Goal: Task Accomplishment & Management: Use online tool/utility

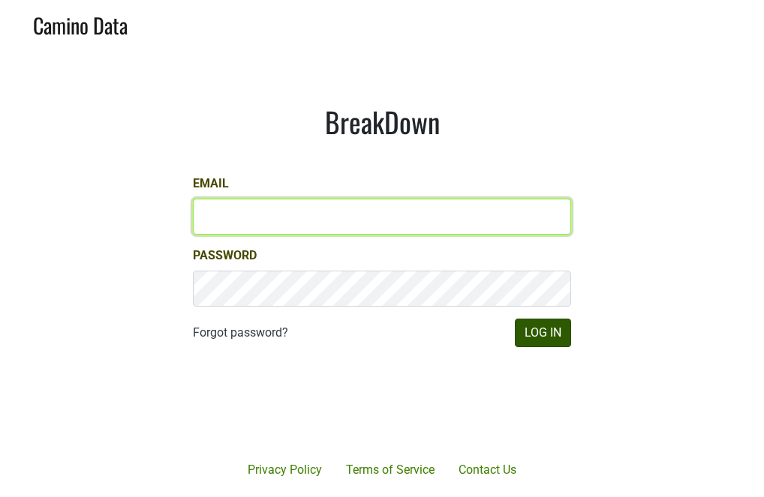
type input "kristi.sanders@brownefamilywines.com"
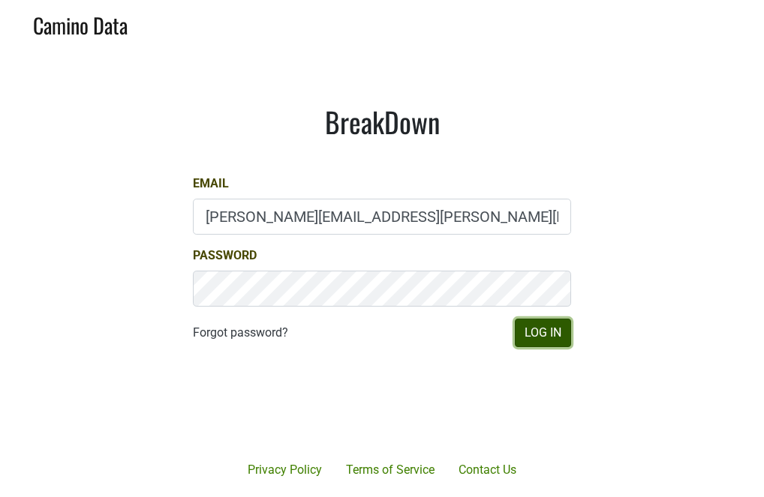
click at [539, 334] on button "Log In" at bounding box center [543, 333] width 56 height 29
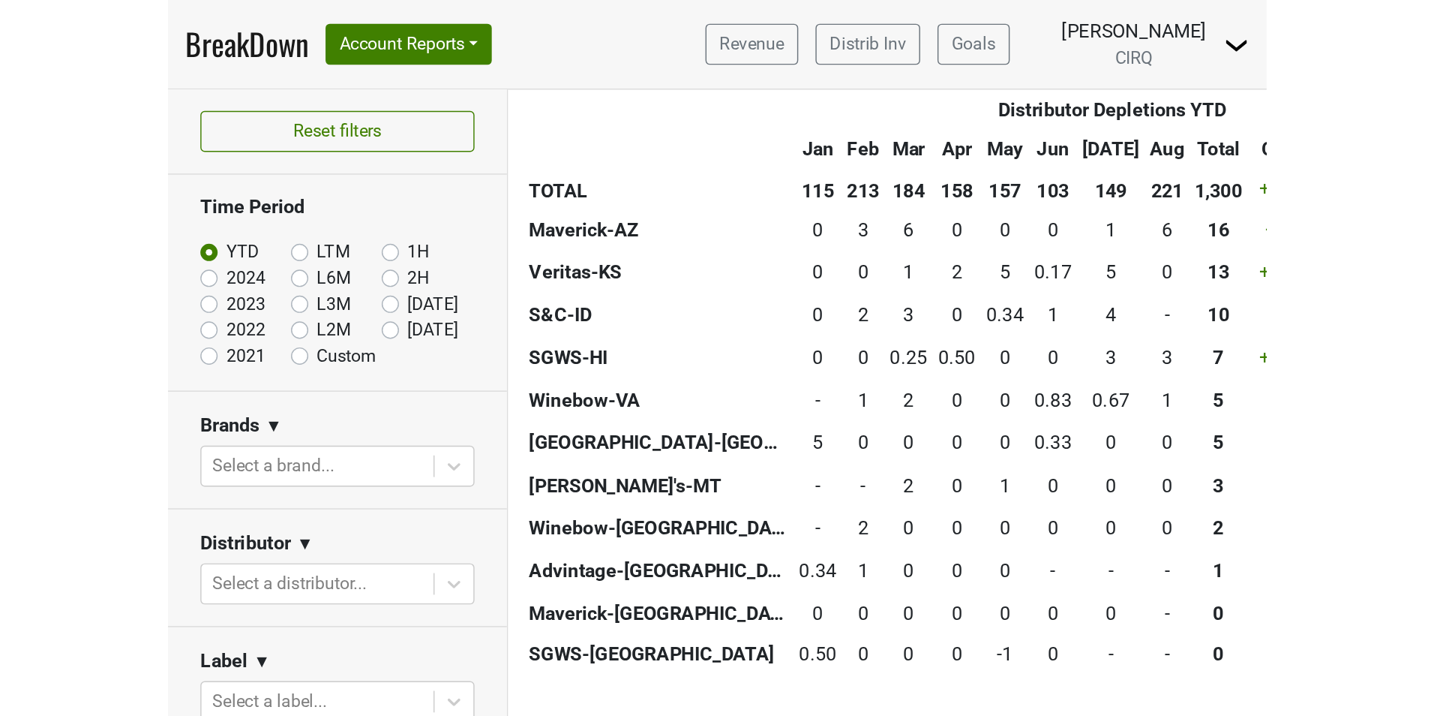
scroll to position [825, 0]
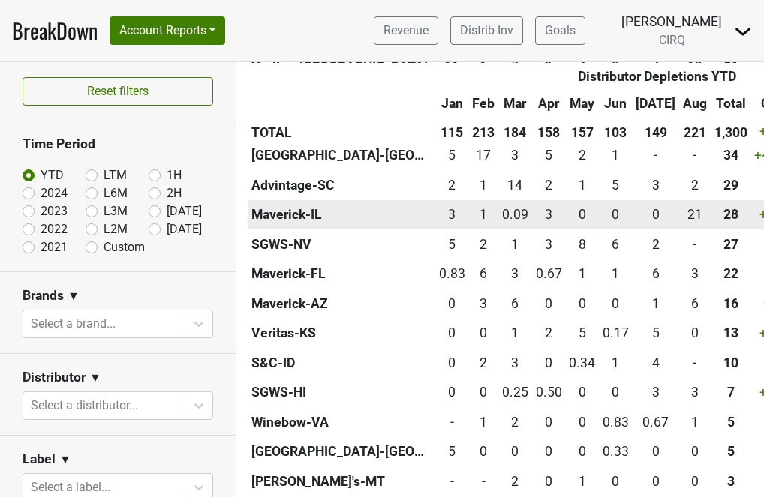
click at [303, 230] on th "Maverick-IL" at bounding box center [342, 215] width 188 height 30
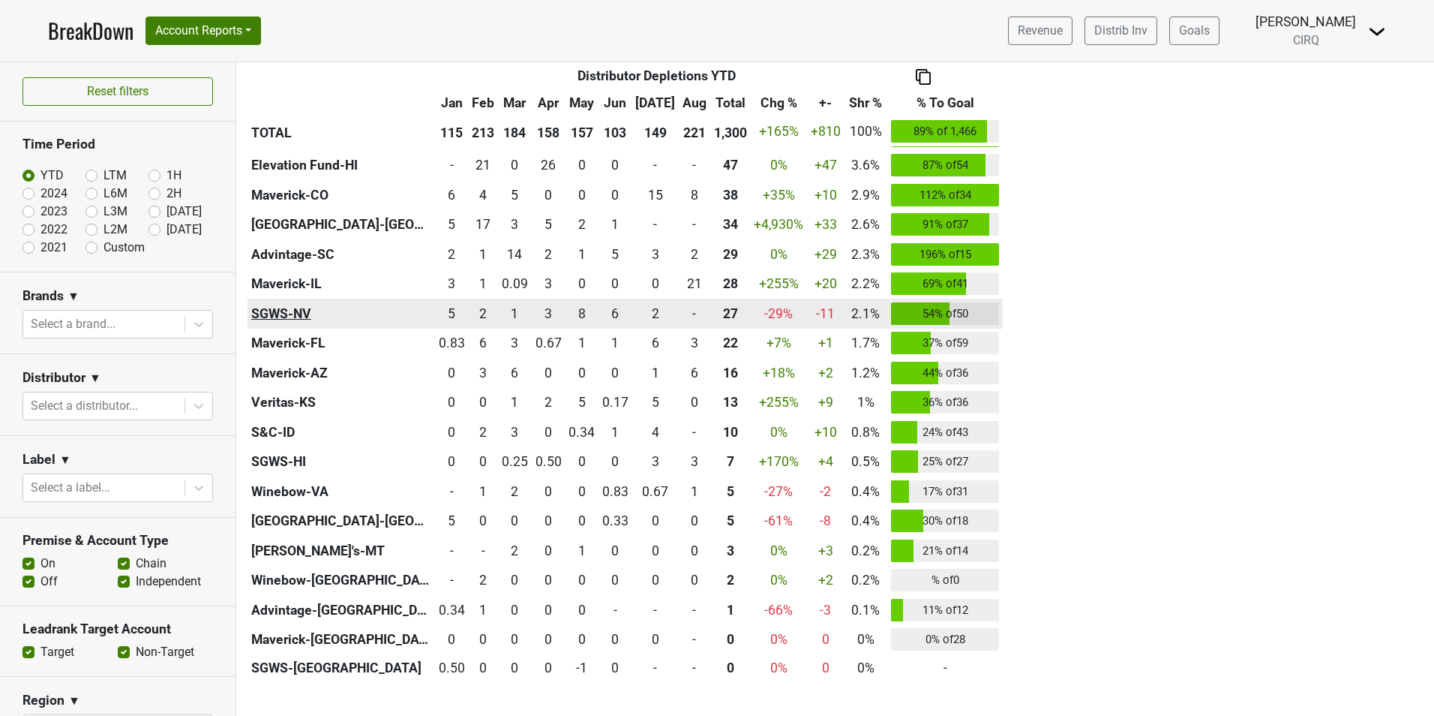
scroll to position [725, 0]
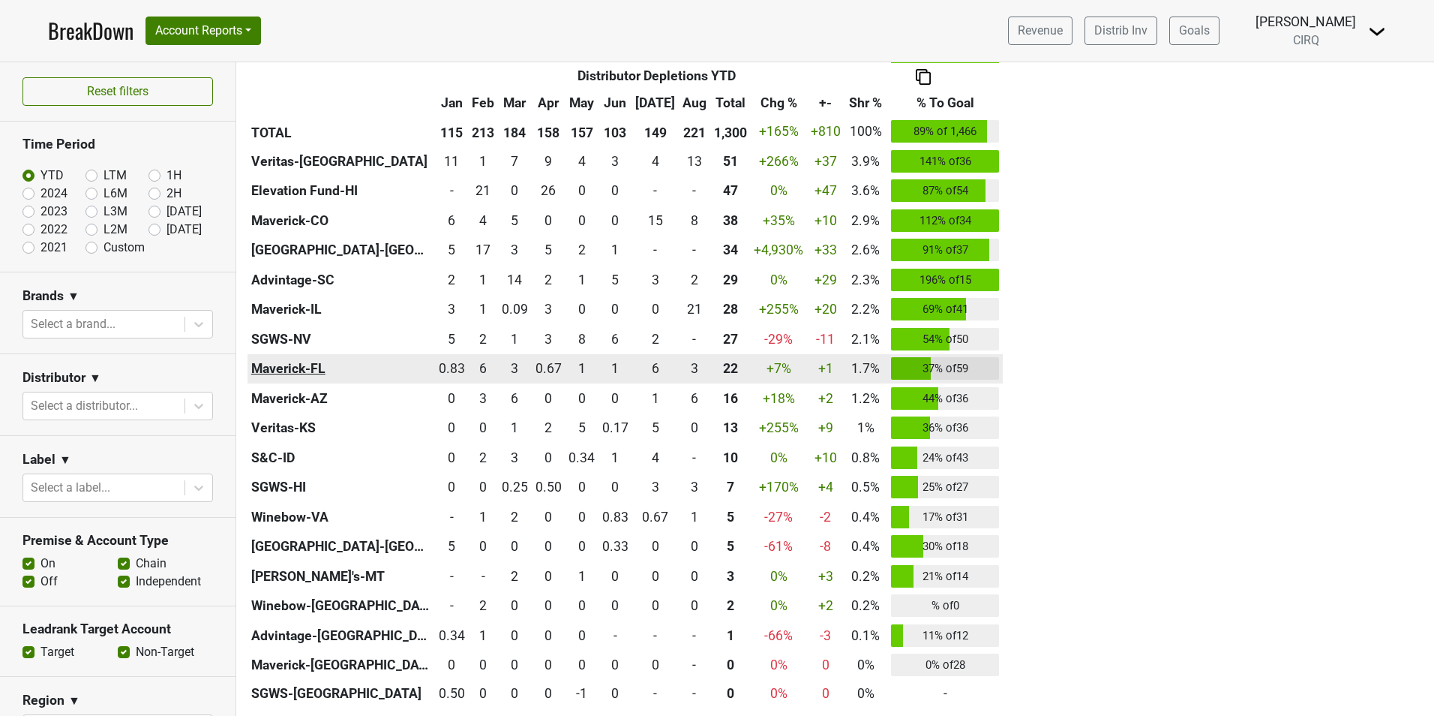
click at [272, 362] on th "Maverick-FL" at bounding box center [342, 369] width 188 height 30
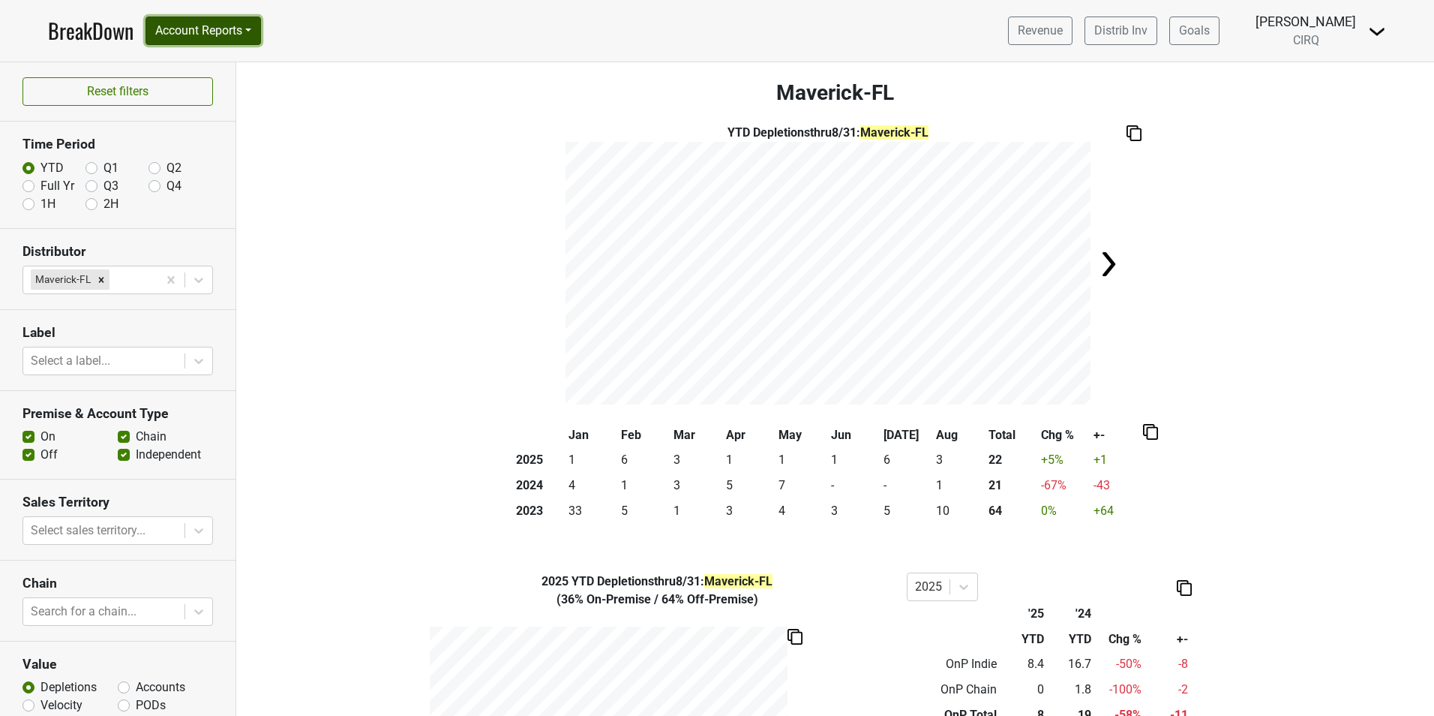
click at [149, 26] on button "Account Reports" at bounding box center [204, 31] width 116 height 29
click at [185, 65] on link "SuperRanker" at bounding box center [212, 65] width 133 height 24
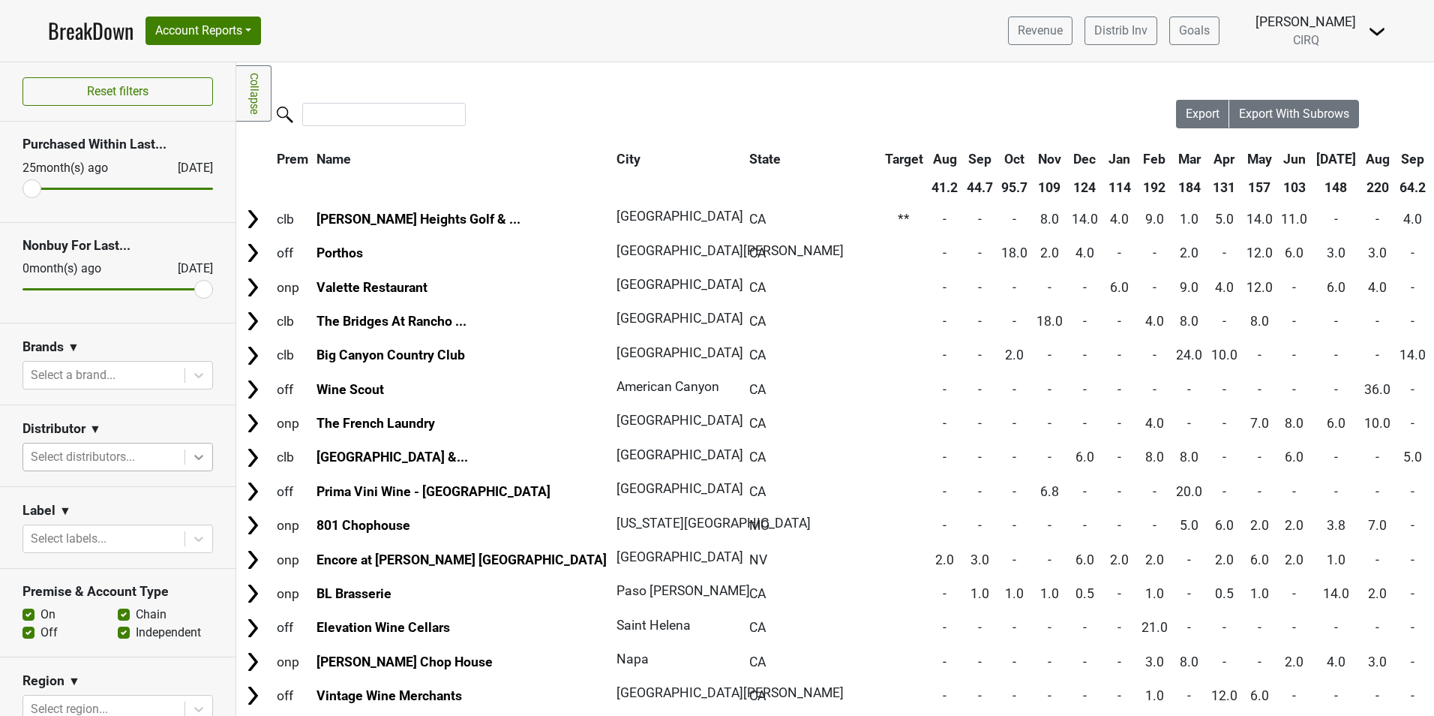
click at [194, 457] on icon at bounding box center [198, 457] width 9 height 5
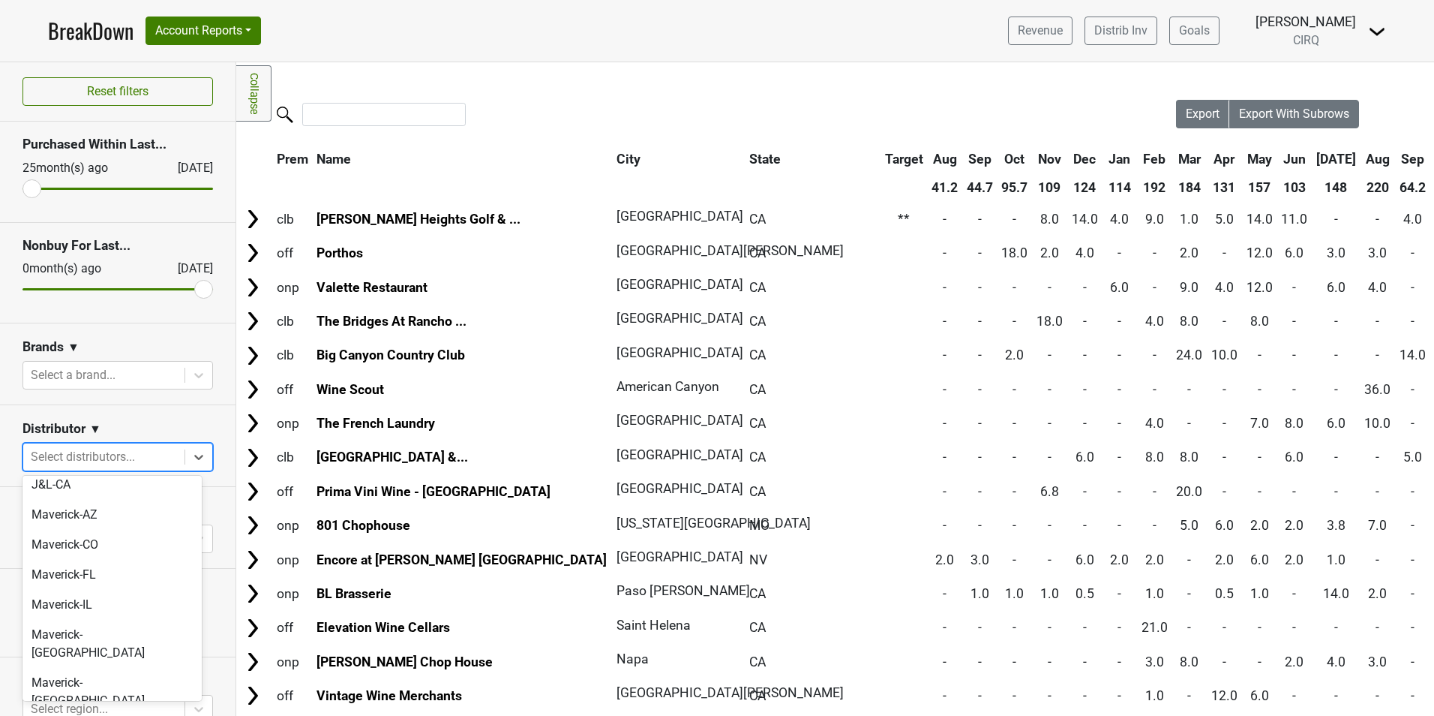
scroll to position [300, 0]
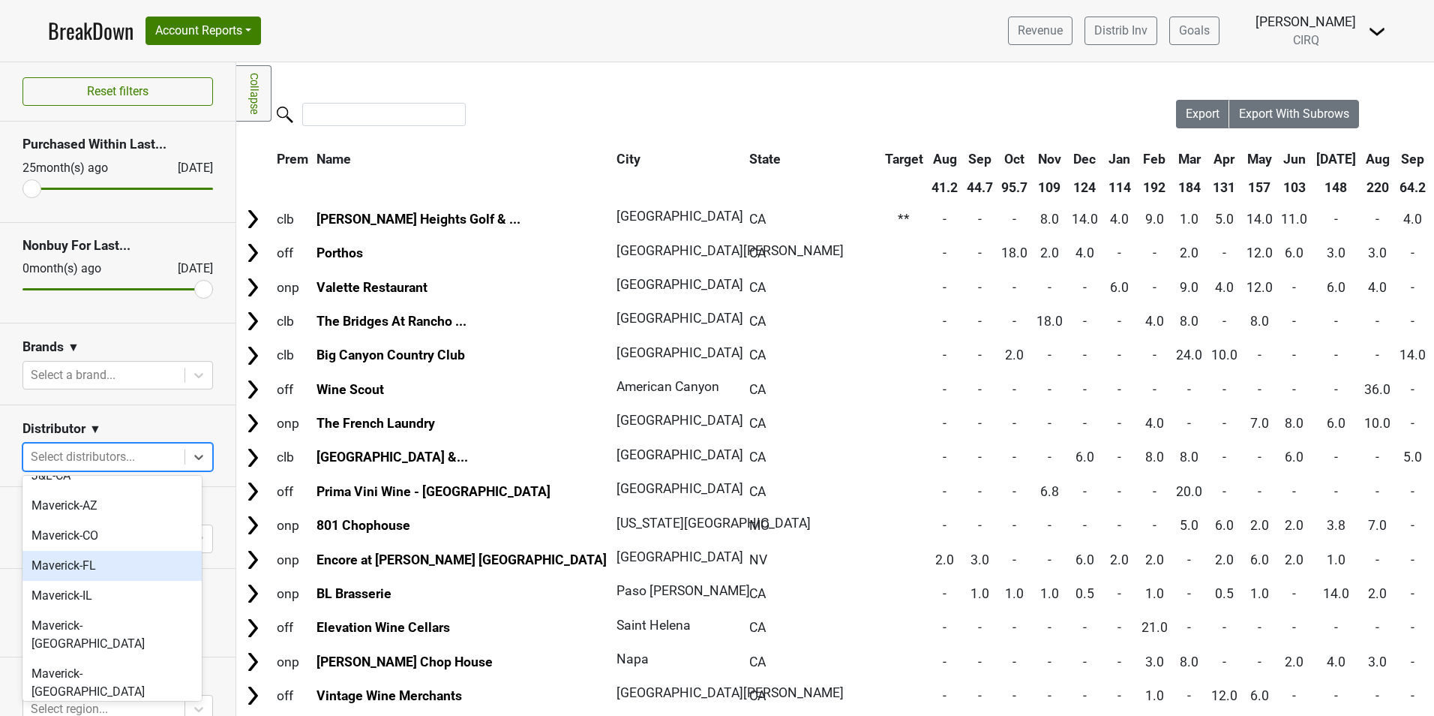
click at [82, 551] on div "Maverick-FL" at bounding box center [112, 566] width 179 height 30
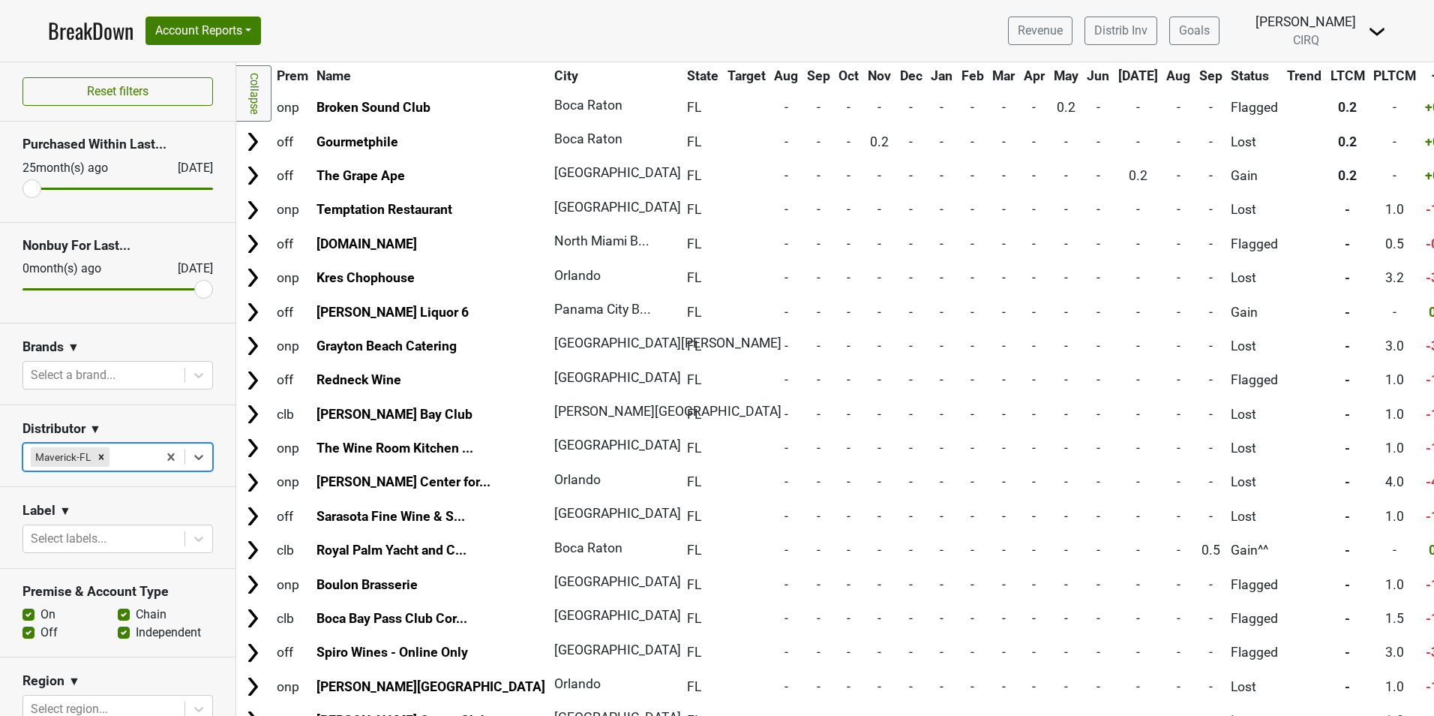
scroll to position [704, 0]
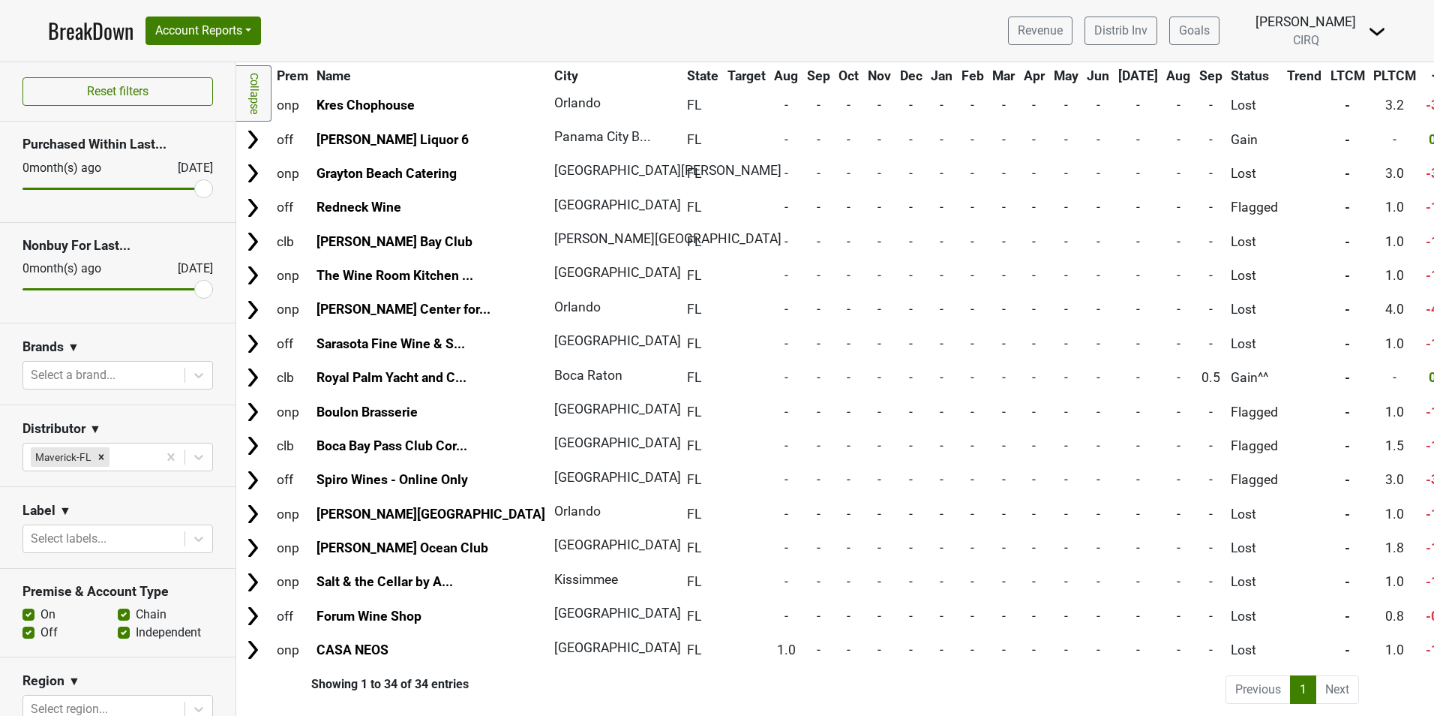
click at [200, 188] on input "range" at bounding box center [118, 189] width 191 height 2
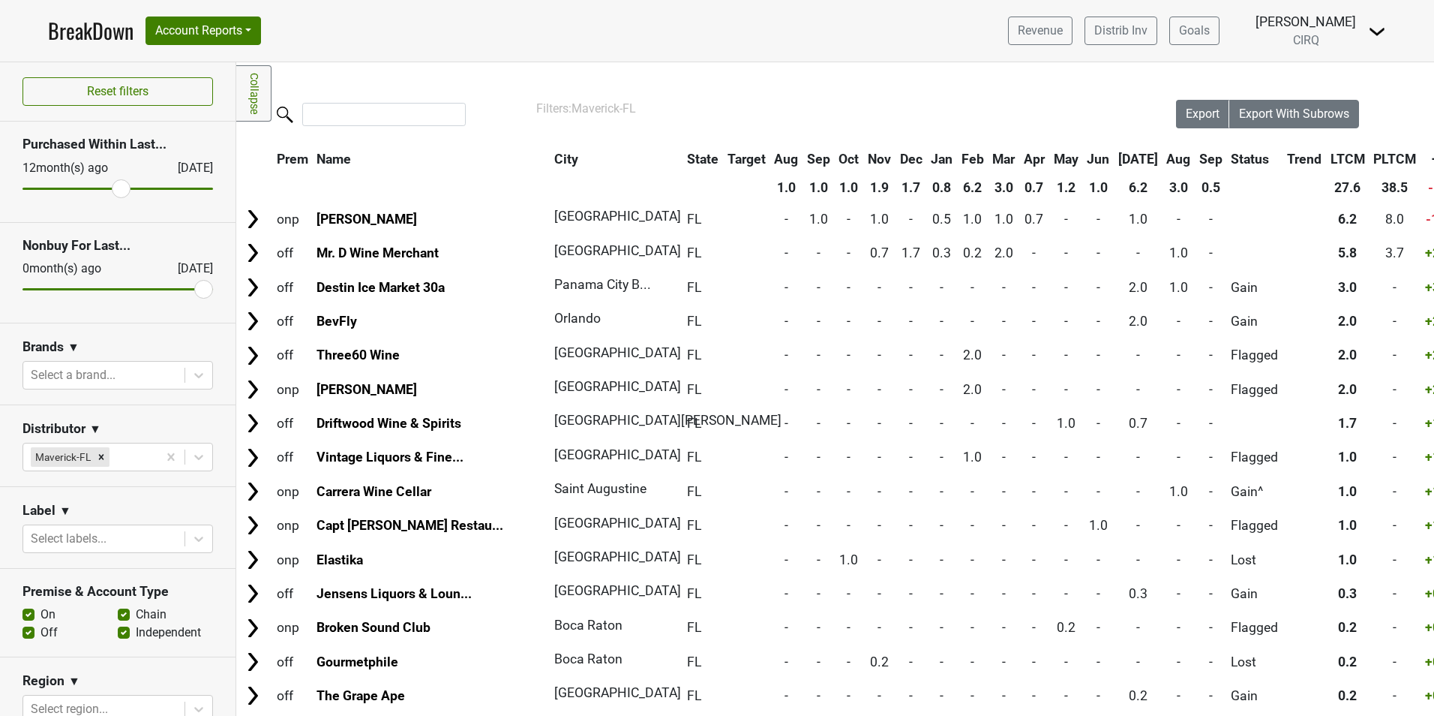
drag, startPoint x: 200, startPoint y: 185, endPoint x: 118, endPoint y: 189, distance: 81.9
click at [118, 189] on input "range" at bounding box center [118, 189] width 191 height 2
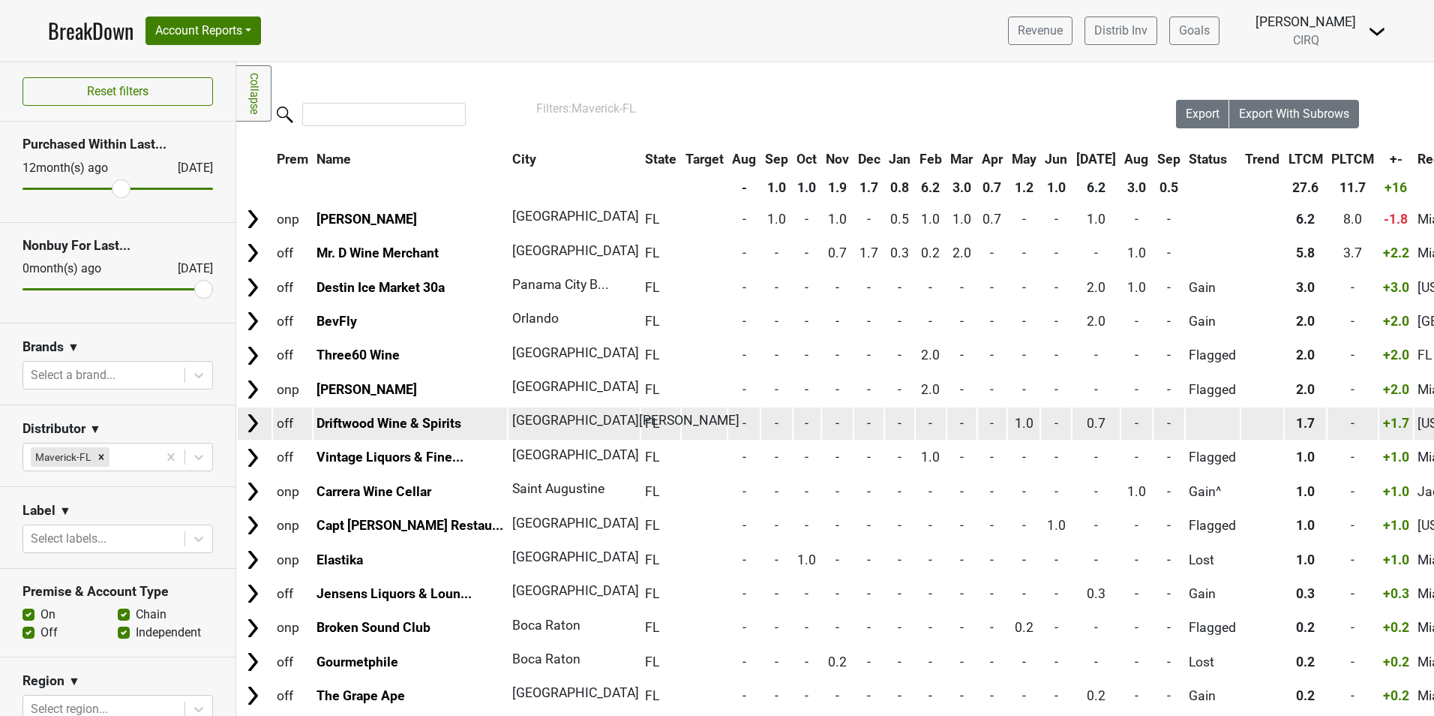
scroll to position [125, 0]
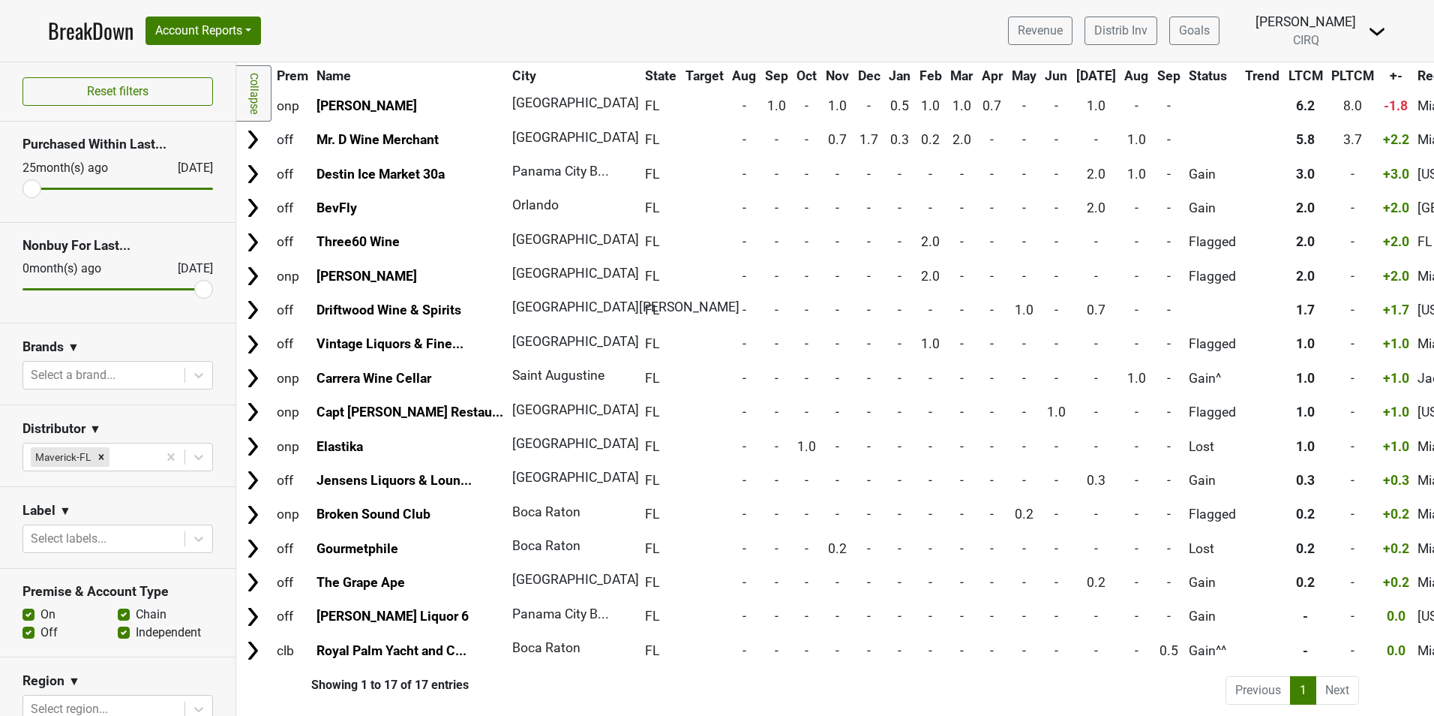
drag, startPoint x: 110, startPoint y: 184, endPoint x: 26, endPoint y: 186, distance: 83.3
click at [26, 188] on input "range" at bounding box center [118, 189] width 191 height 2
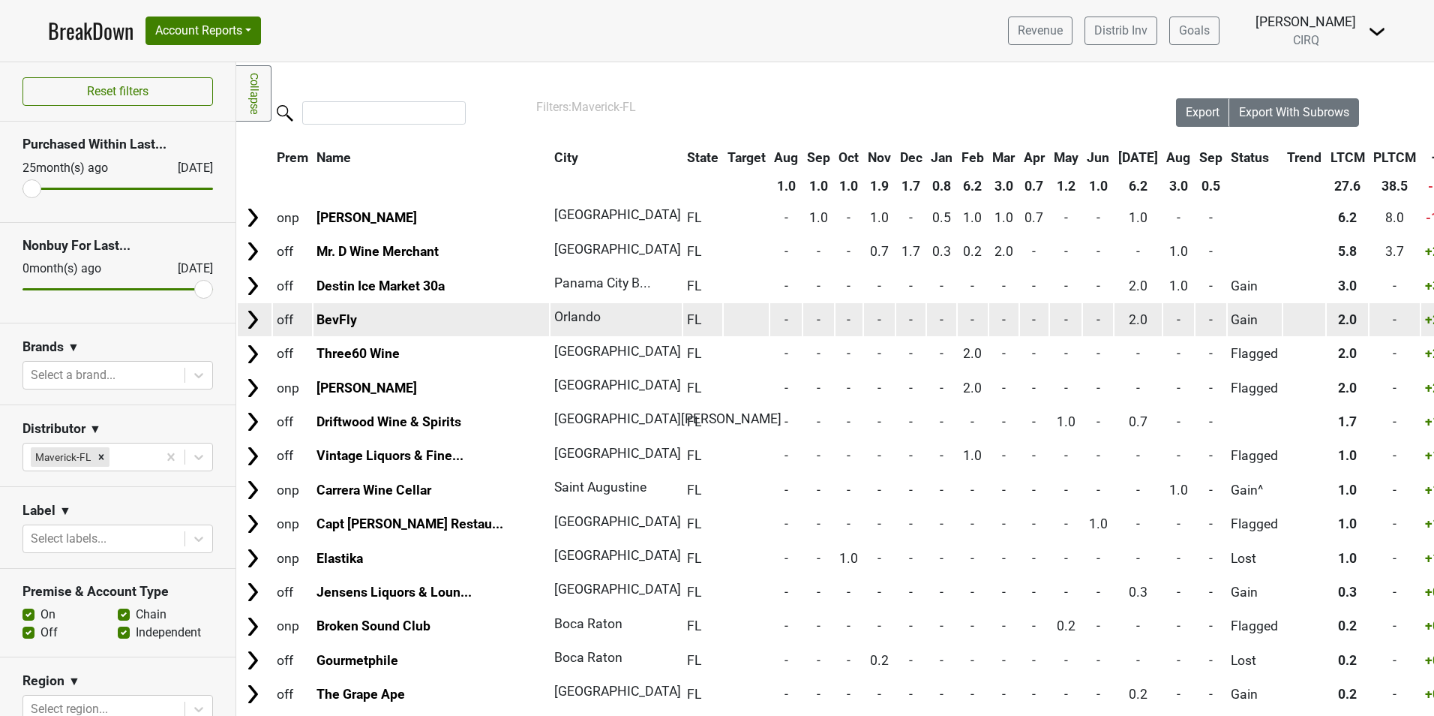
scroll to position [0, 0]
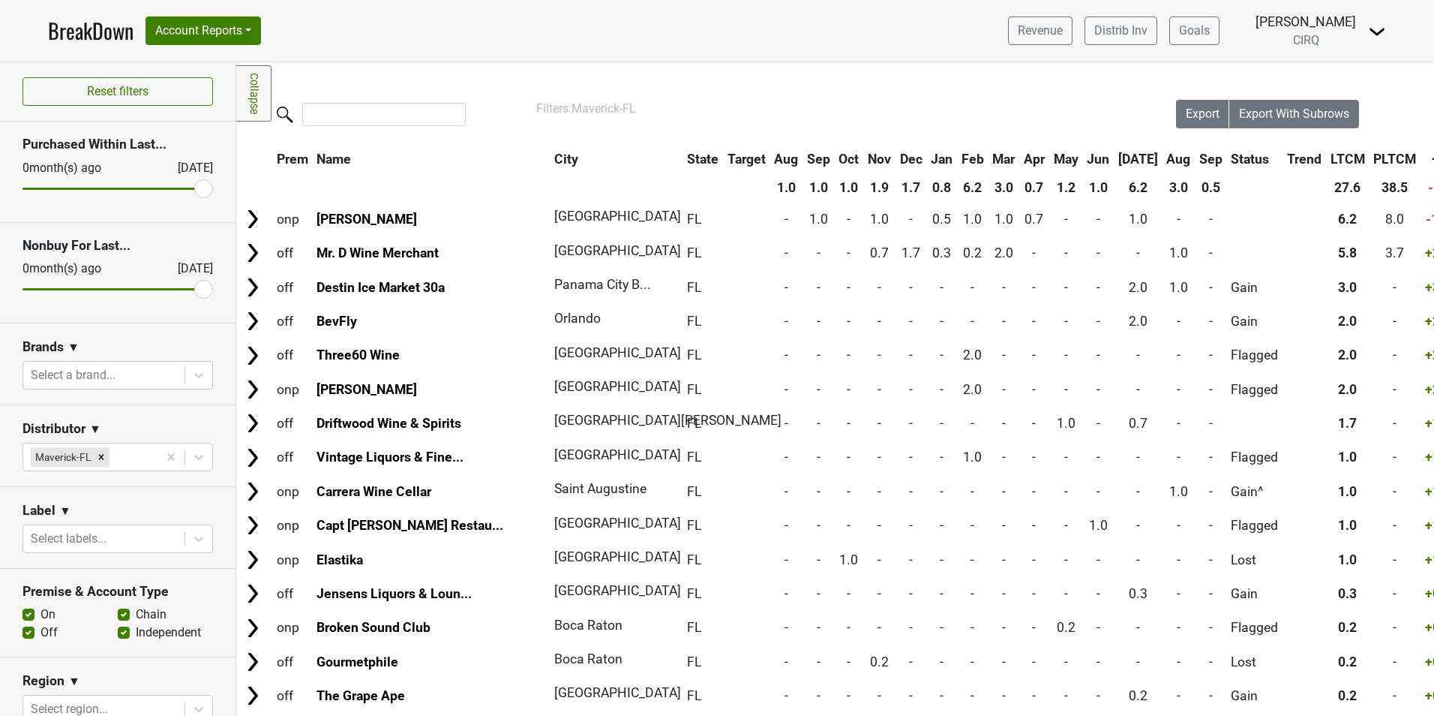
drag, startPoint x: 24, startPoint y: 191, endPoint x: 211, endPoint y: 205, distance: 187.3
type input "0"
click at [211, 190] on input "range" at bounding box center [118, 189] width 191 height 2
click at [190, 290] on input "range" at bounding box center [118, 289] width 191 height 2
drag, startPoint x: 190, startPoint y: 288, endPoint x: 28, endPoint y: 278, distance: 162.3
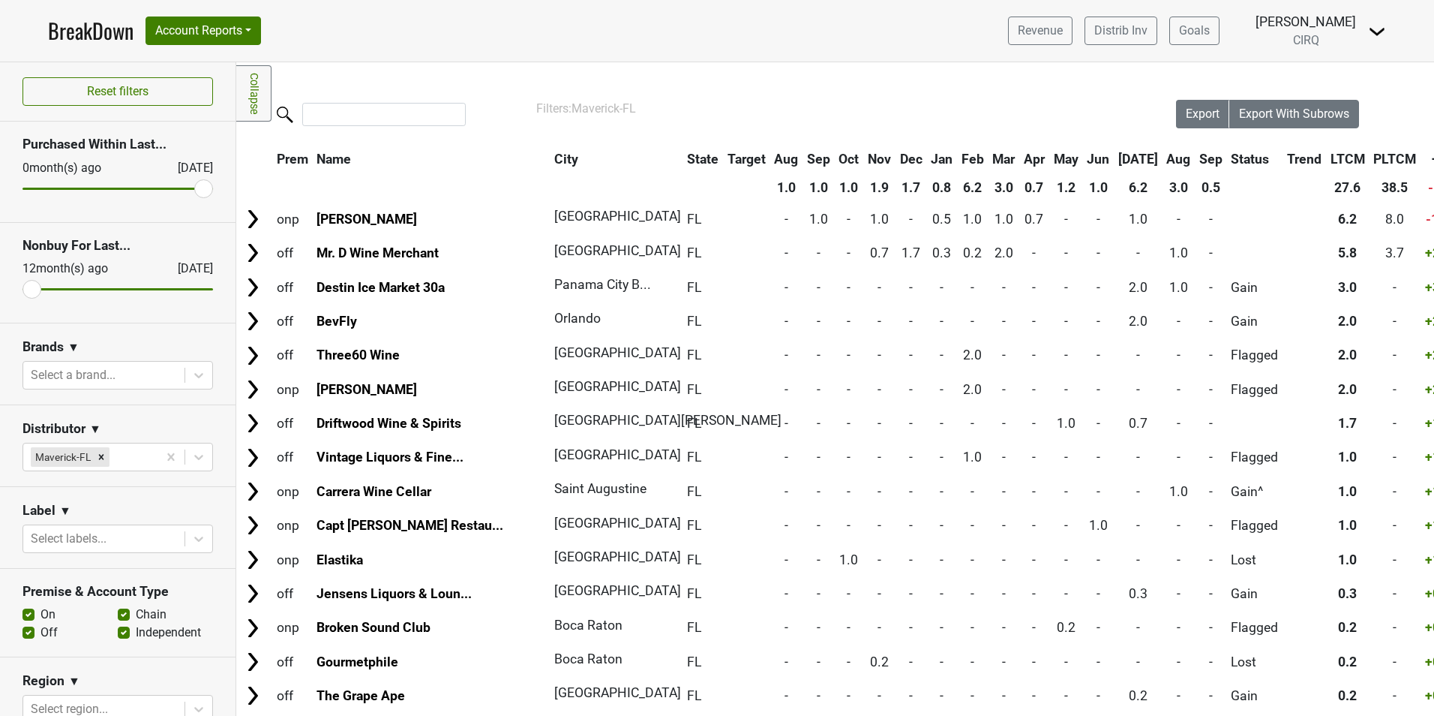
click at [28, 288] on input "range" at bounding box center [118, 289] width 191 height 2
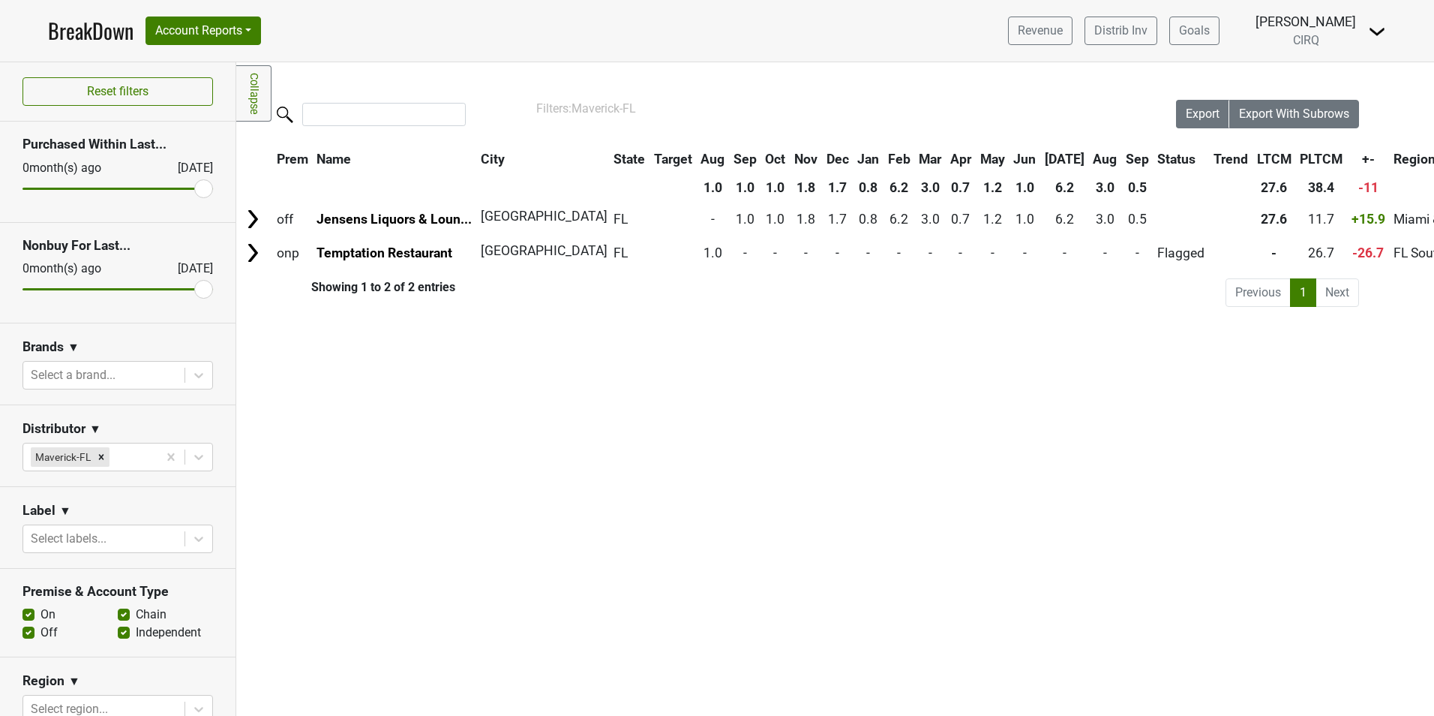
drag, startPoint x: 32, startPoint y: 286, endPoint x: 203, endPoint y: 301, distance: 172.4
type input "0"
click at [203, 290] on input "range" at bounding box center [118, 289] width 191 height 2
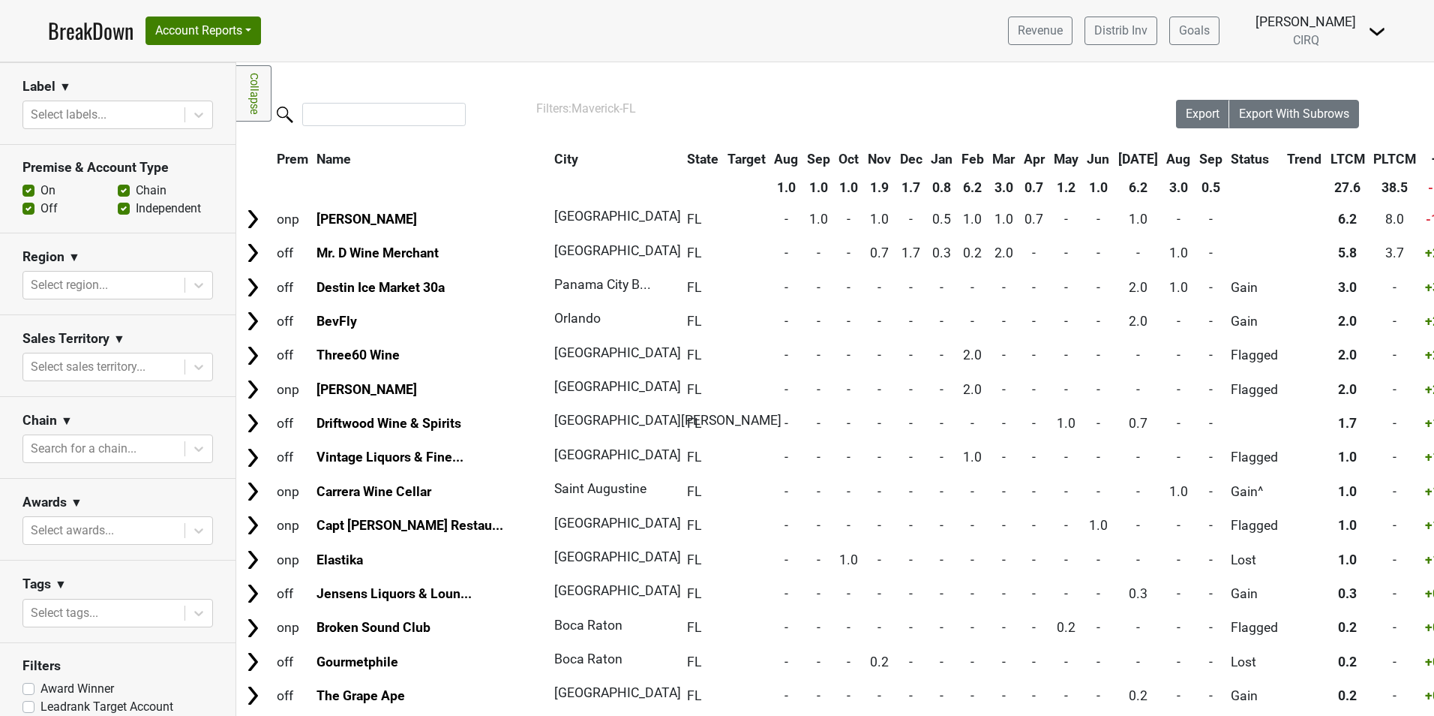
scroll to position [451, 0]
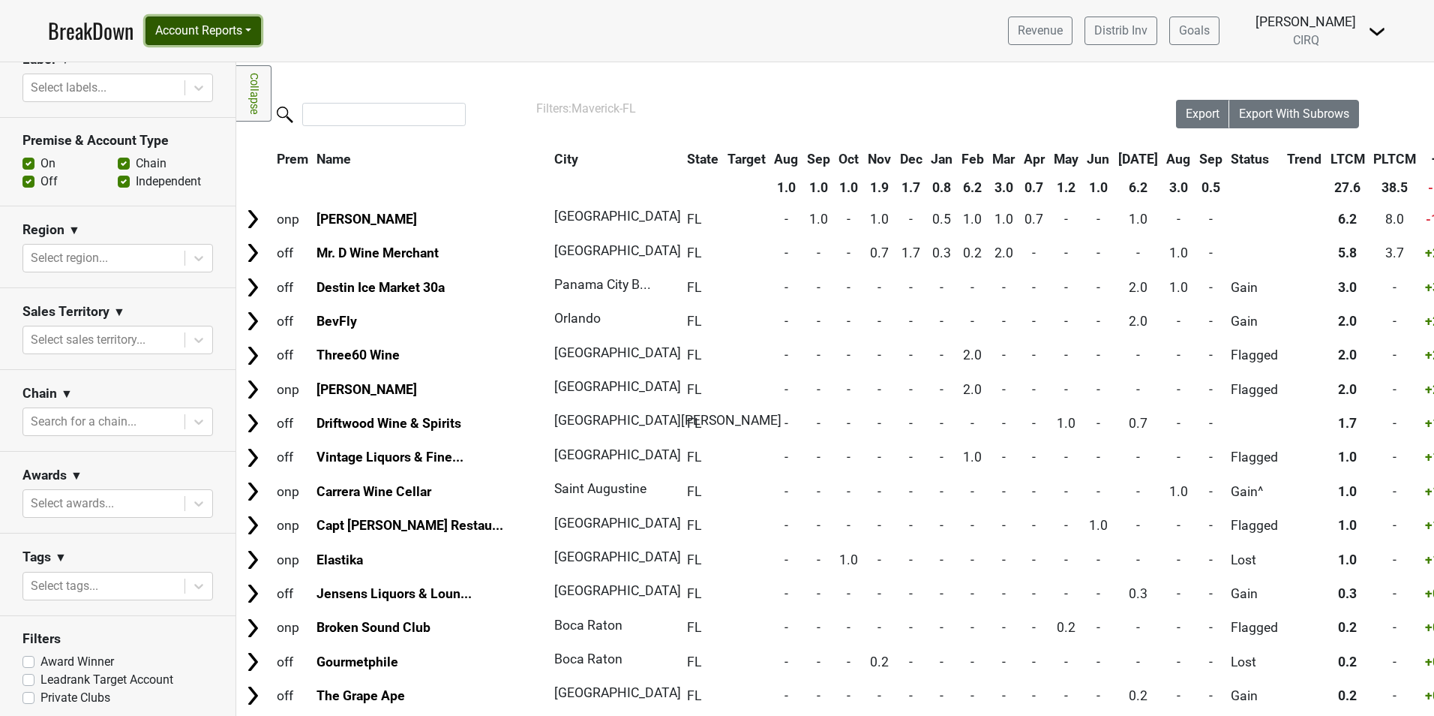
click at [243, 26] on button "Account Reports" at bounding box center [204, 31] width 116 height 29
click at [187, 89] on link "Map" at bounding box center [212, 89] width 133 height 24
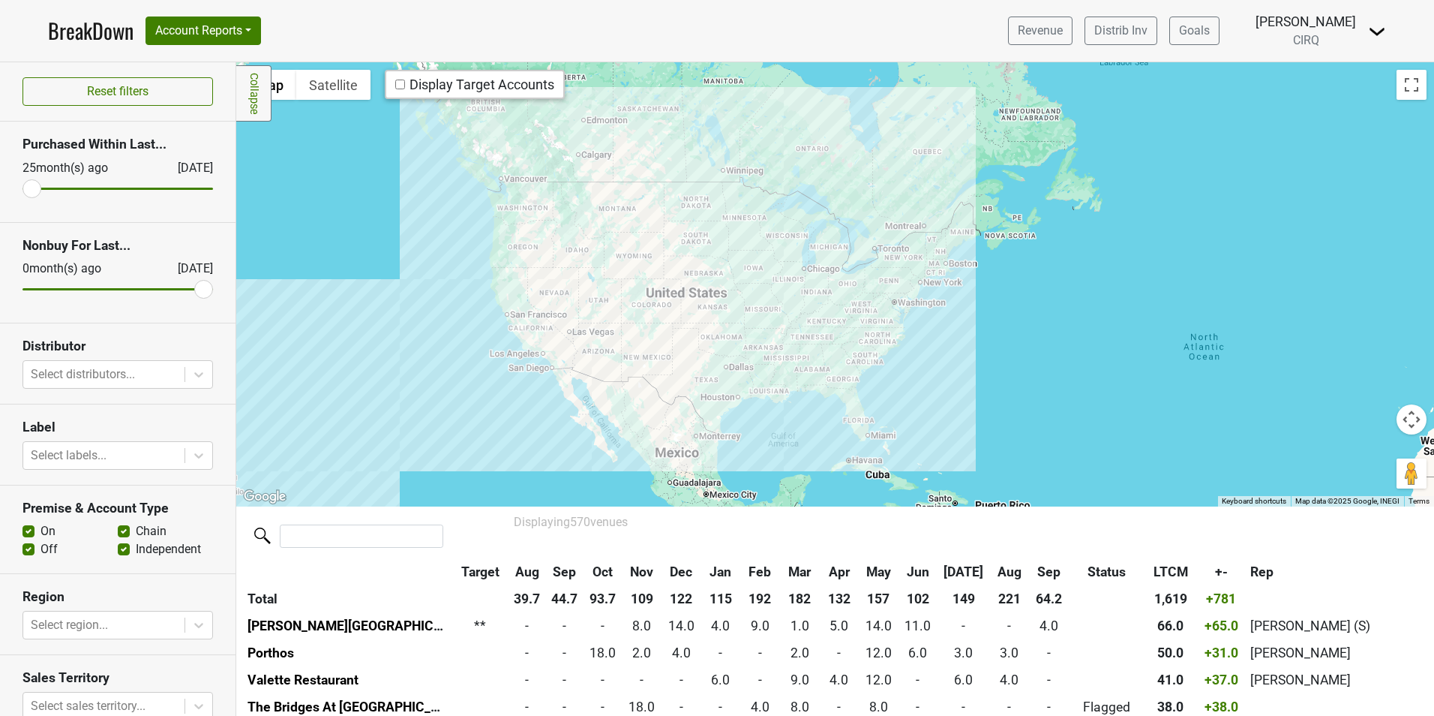
drag, startPoint x: 1005, startPoint y: 321, endPoint x: 755, endPoint y: 380, distance: 255.8
click at [755, 380] on div at bounding box center [835, 283] width 1198 height 443
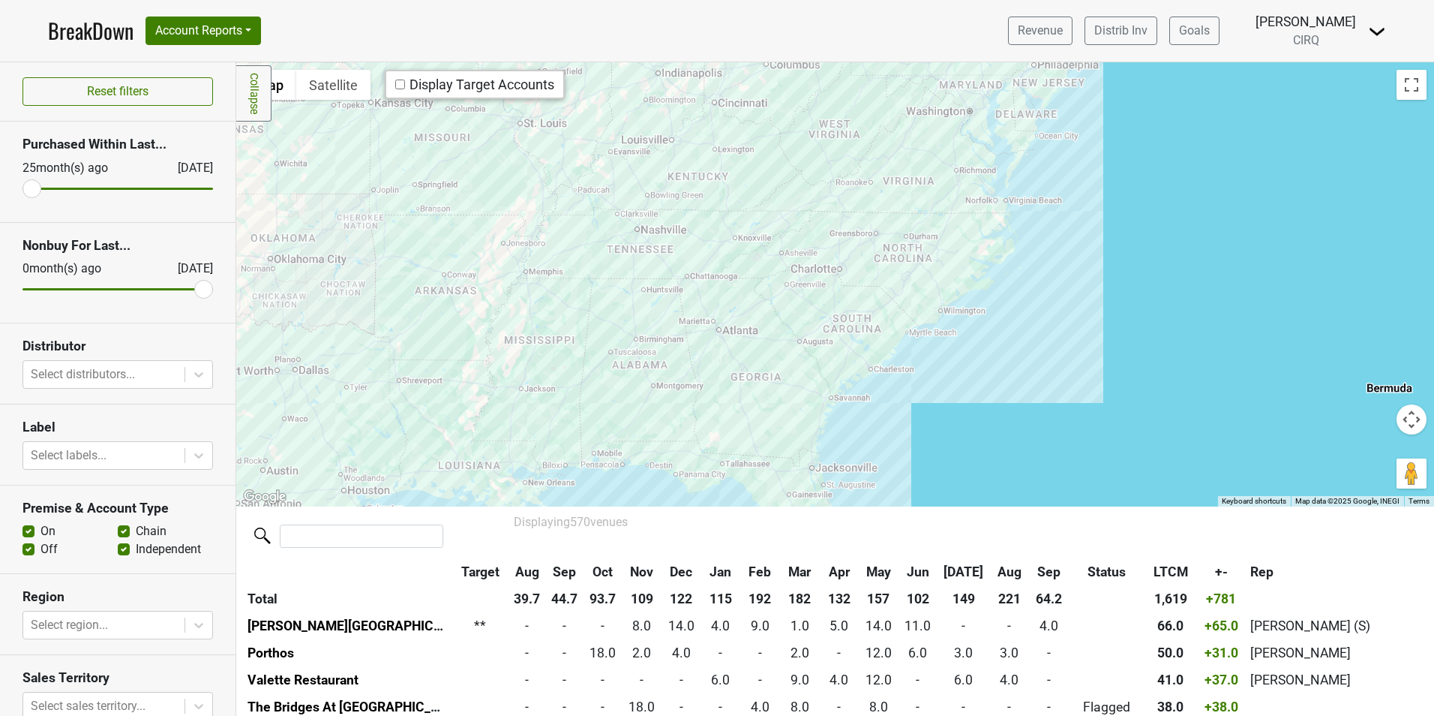
drag, startPoint x: 906, startPoint y: 383, endPoint x: 776, endPoint y: 110, distance: 301.7
click at [776, 110] on div at bounding box center [835, 283] width 1198 height 443
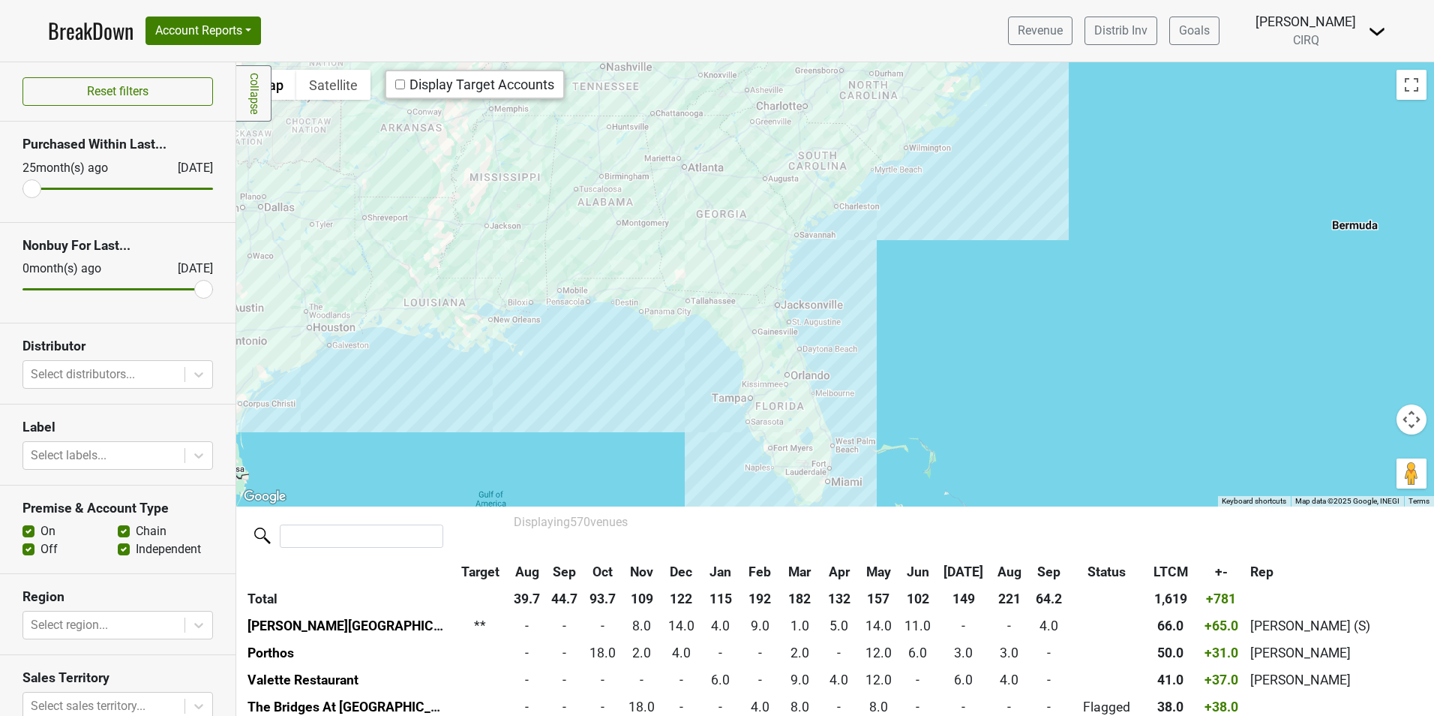
drag, startPoint x: 803, startPoint y: 275, endPoint x: 769, endPoint y: 109, distance: 169.2
click at [769, 109] on div at bounding box center [835, 283] width 1198 height 443
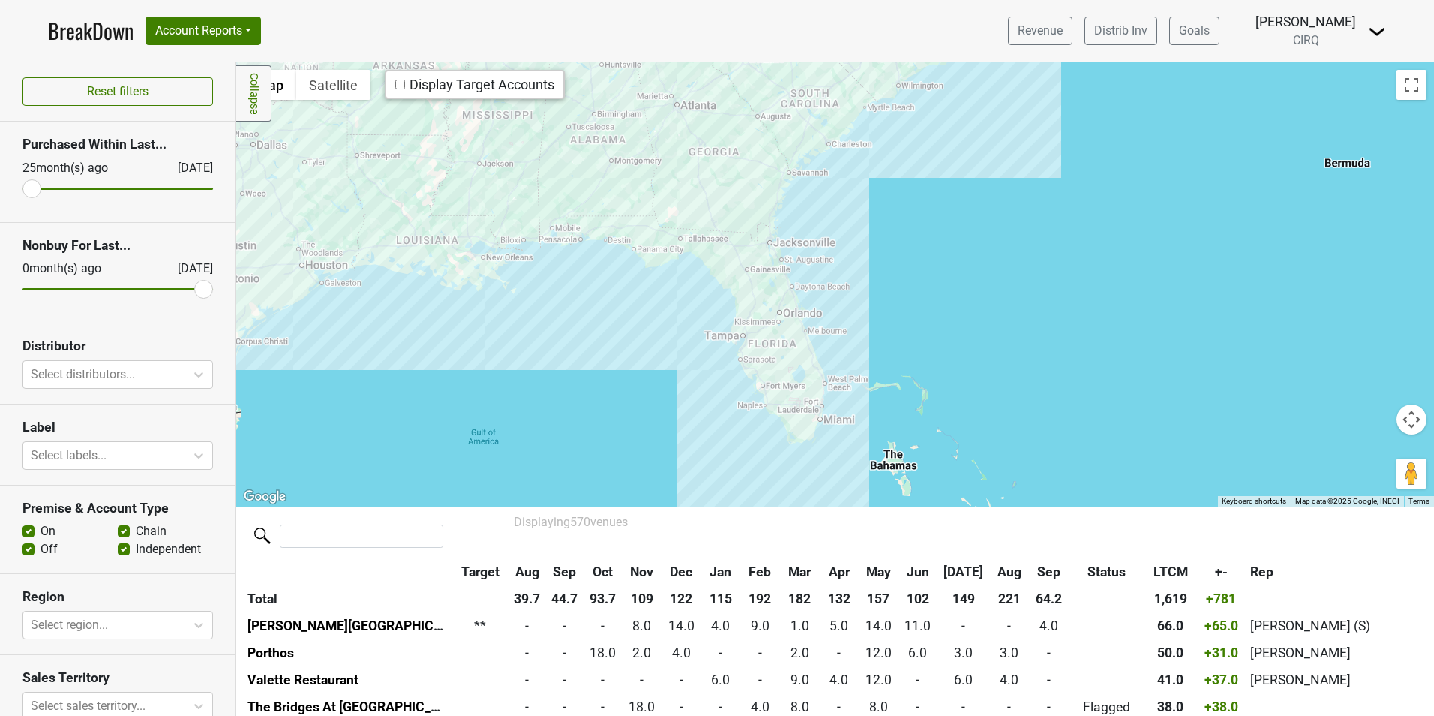
drag, startPoint x: 821, startPoint y: 361, endPoint x: 813, endPoint y: 297, distance: 64.2
click at [813, 297] on div at bounding box center [835, 283] width 1198 height 443
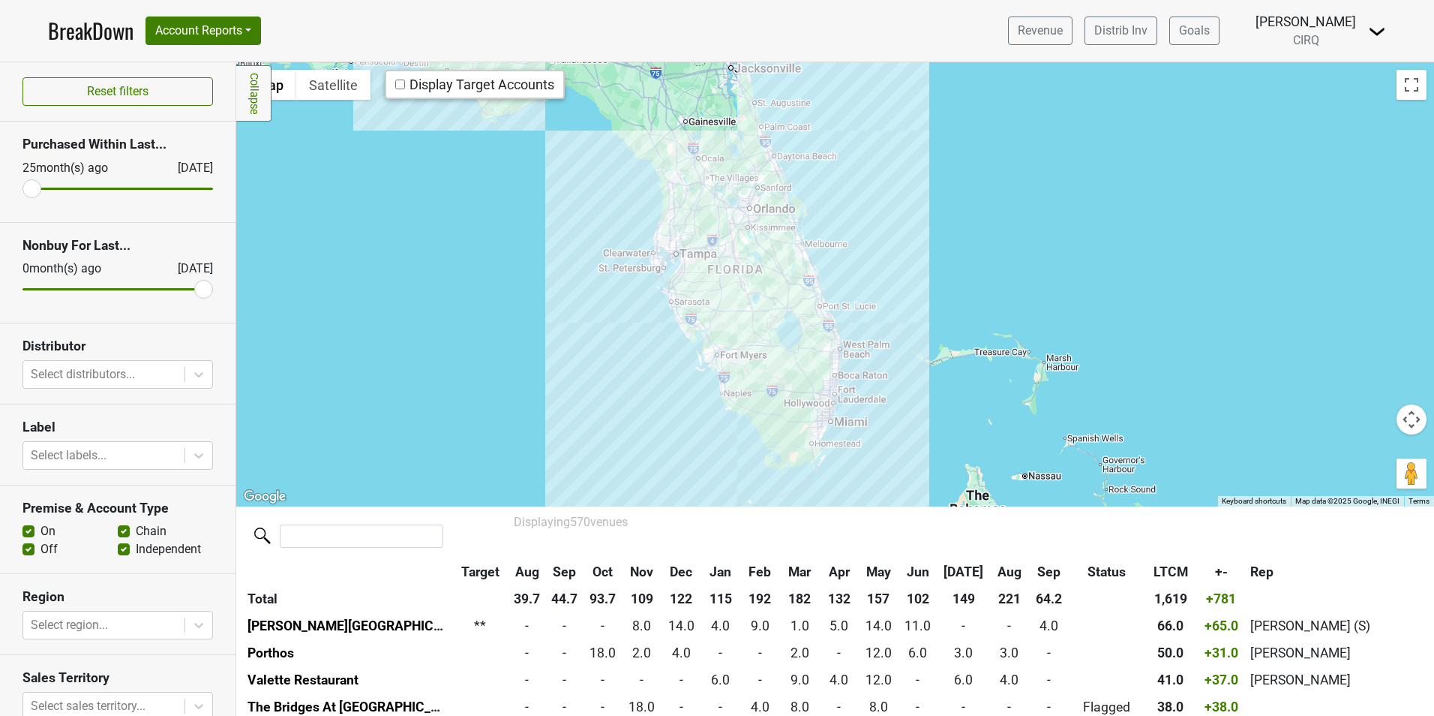
drag, startPoint x: 824, startPoint y: 420, endPoint x: 821, endPoint y: 320, distance: 100.6
click at [821, 320] on div at bounding box center [835, 283] width 1198 height 443
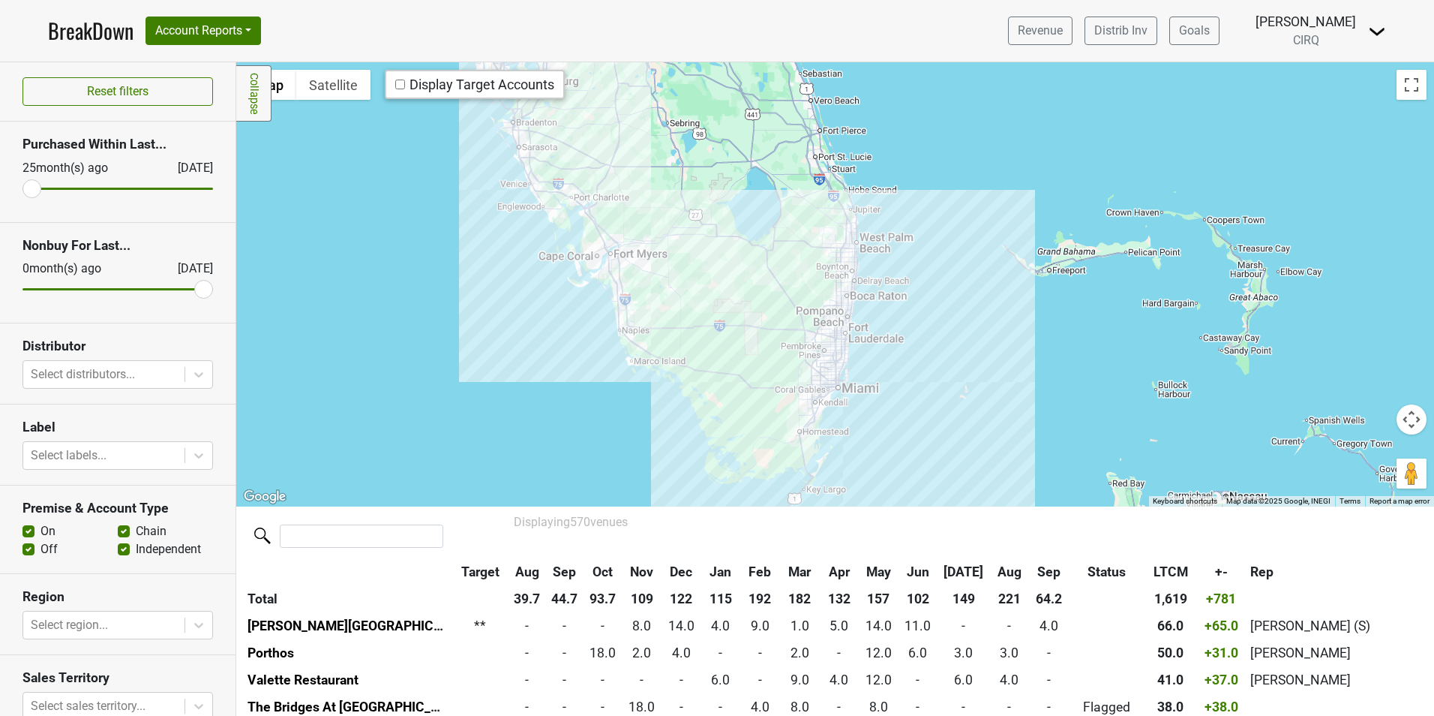
drag, startPoint x: 765, startPoint y: 368, endPoint x: 718, endPoint y: 248, distance: 129.7
click at [718, 248] on div at bounding box center [835, 283] width 1198 height 443
click at [531, 182] on div at bounding box center [835, 283] width 1198 height 443
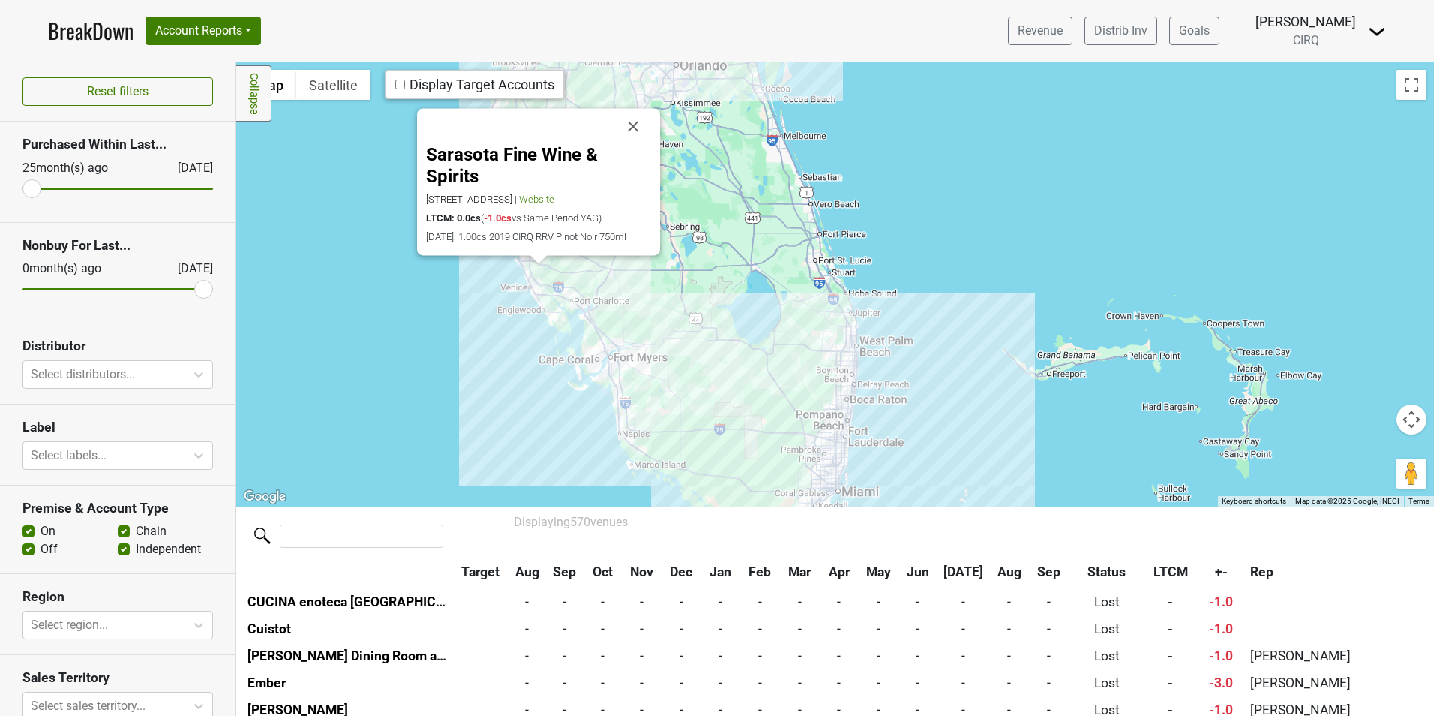
scroll to position [11176, 0]
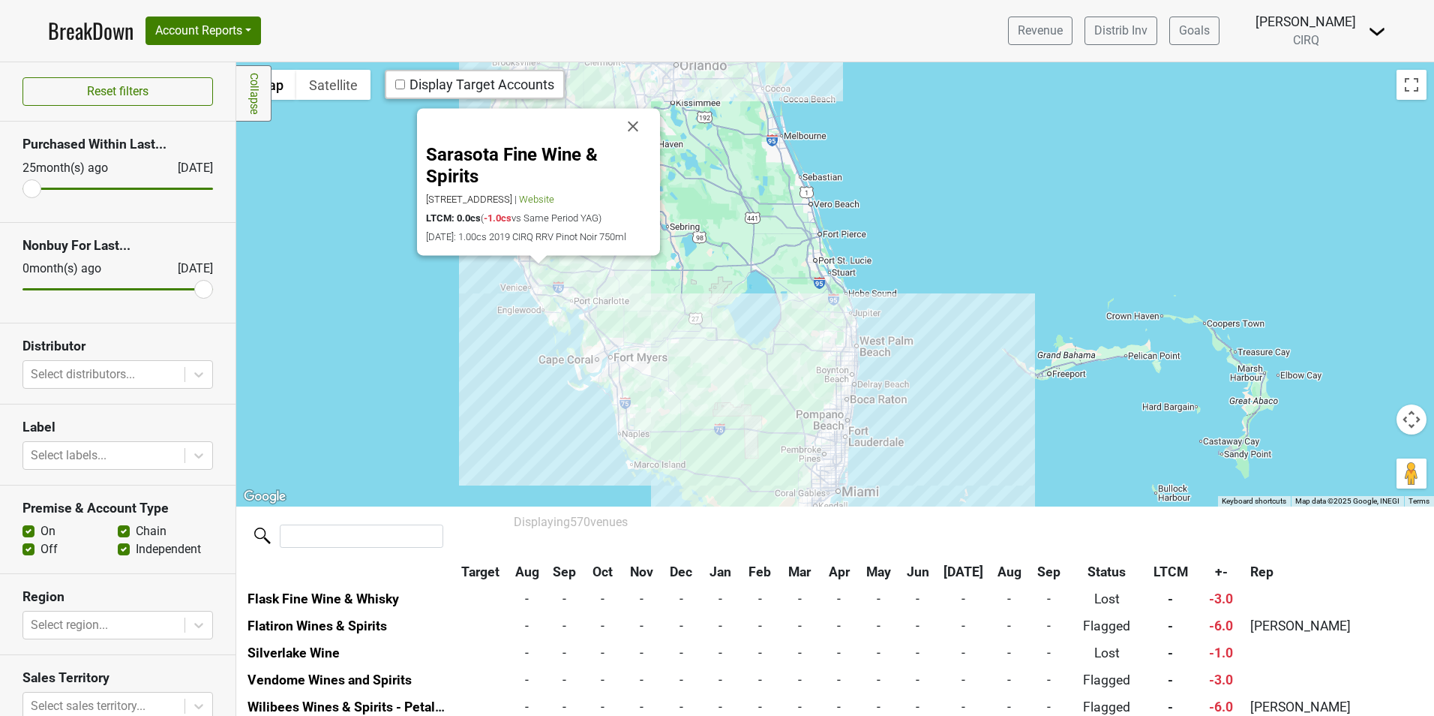
click at [99, 36] on link "BreakDown" at bounding box center [91, 31] width 86 height 32
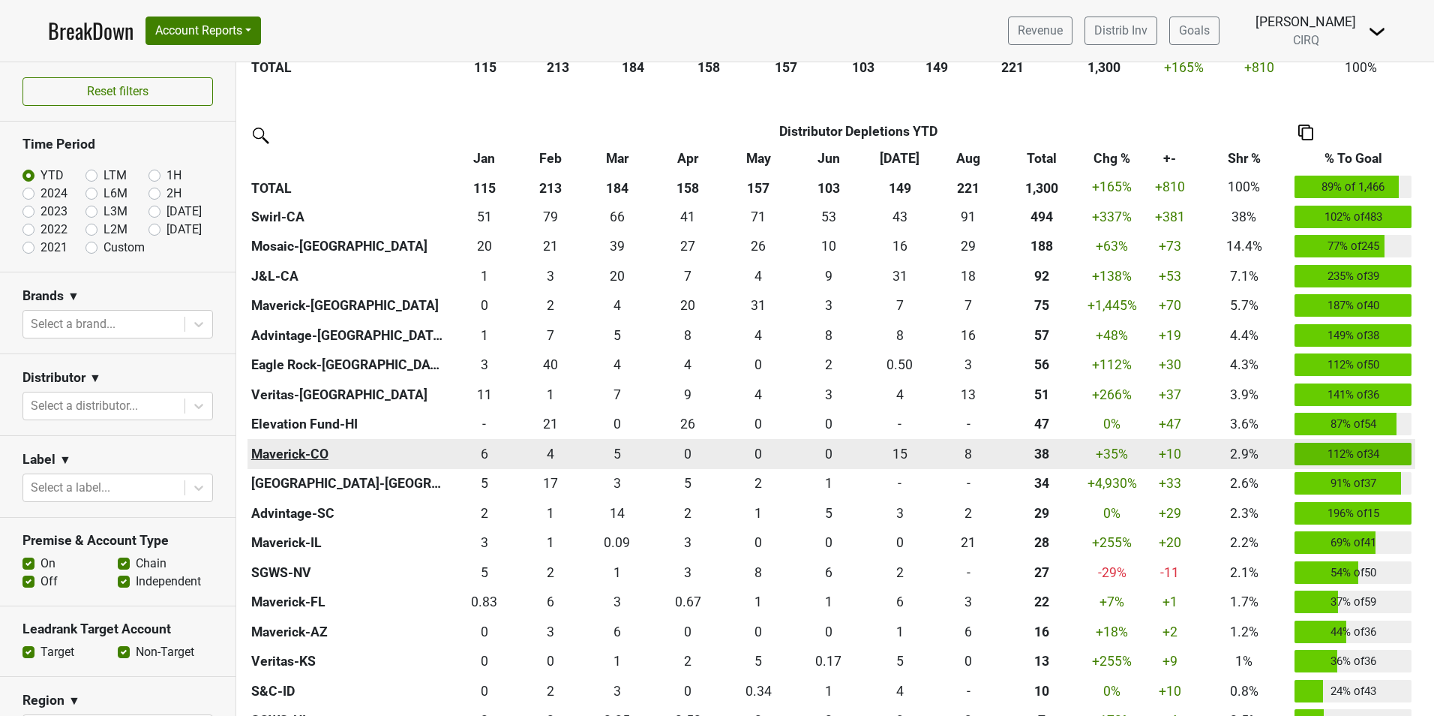
scroll to position [525, 0]
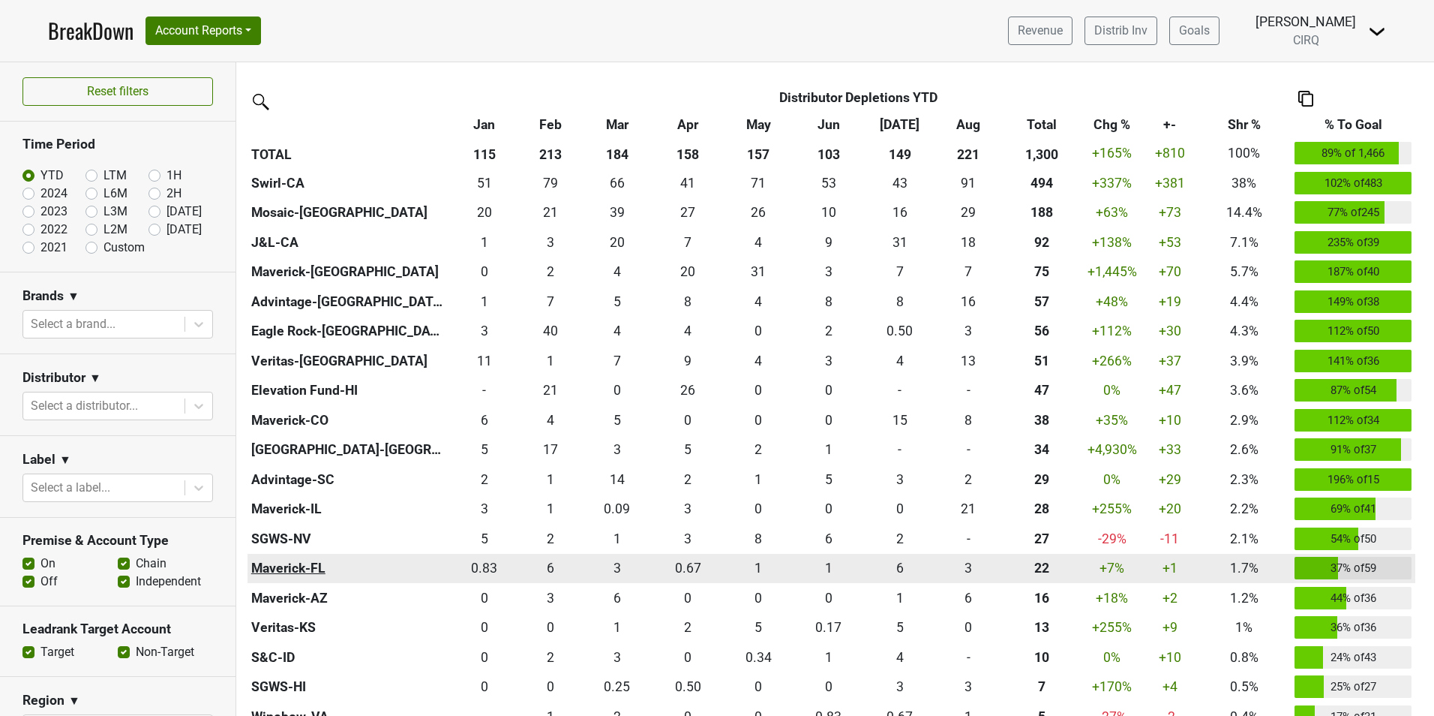
click at [344, 572] on th "Maverick-FL" at bounding box center [348, 569] width 201 height 30
